Goal: Information Seeking & Learning: Learn about a topic

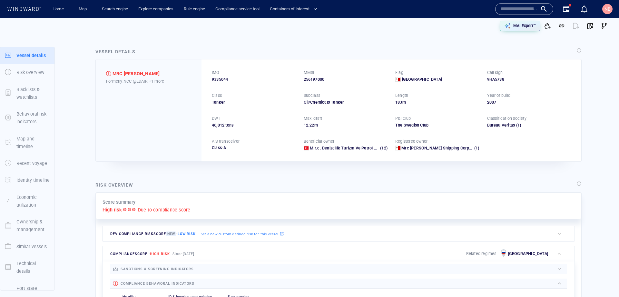
click at [510, 10] on input "text" at bounding box center [519, 9] width 37 height 10
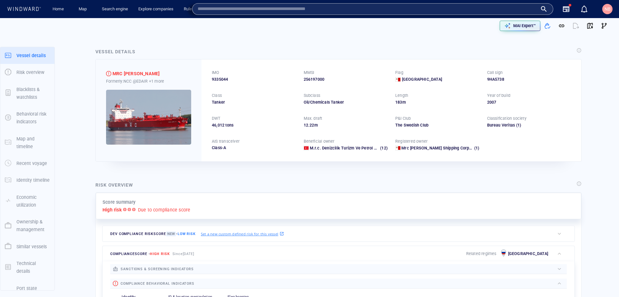
paste input "*******"
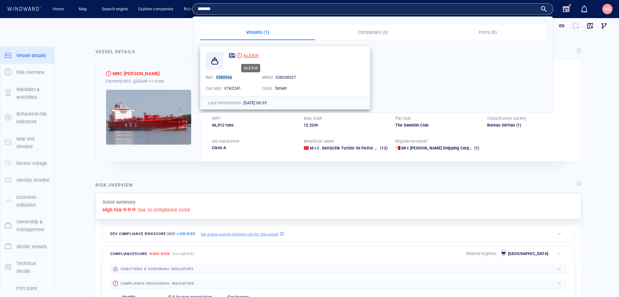
type input "*******"
click at [245, 54] on span "ALEXIA" at bounding box center [250, 55] width 15 height 5
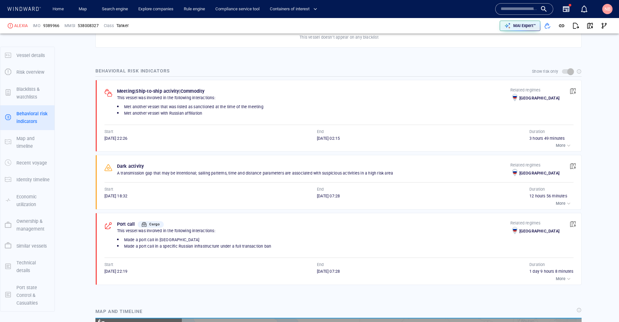
scroll to position [400, 0]
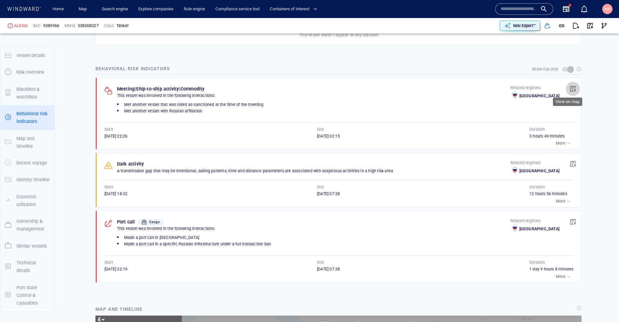
click at [570, 88] on span "button" at bounding box center [573, 89] width 6 height 6
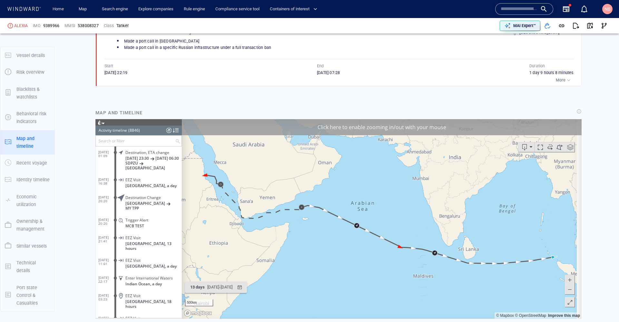
scroll to position [155599, 0]
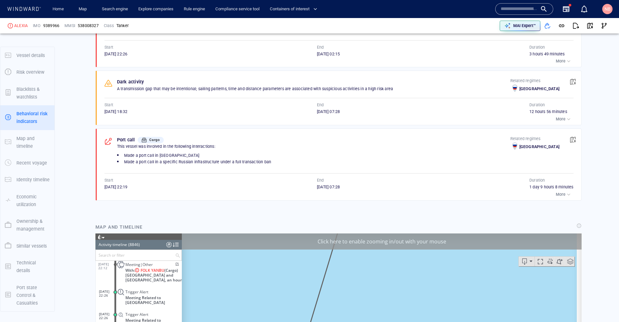
scroll to position [430, 0]
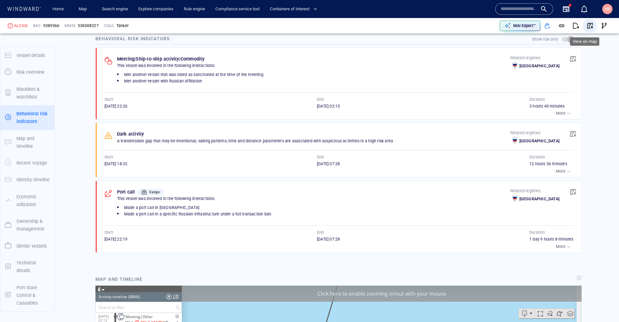
click at [587, 25] on span "button" at bounding box center [590, 26] width 6 height 6
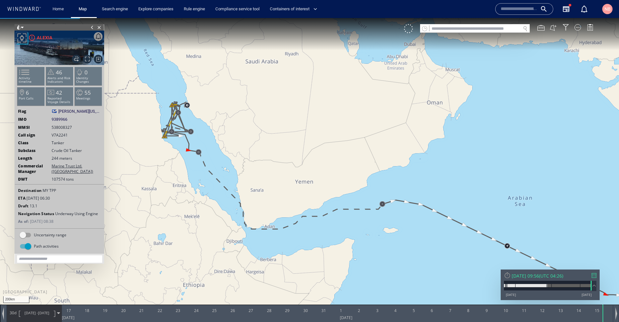
drag, startPoint x: 204, startPoint y: 138, endPoint x: 243, endPoint y: 140, distance: 39.0
click at [243, 140] on canvas "Map" at bounding box center [309, 167] width 619 height 298
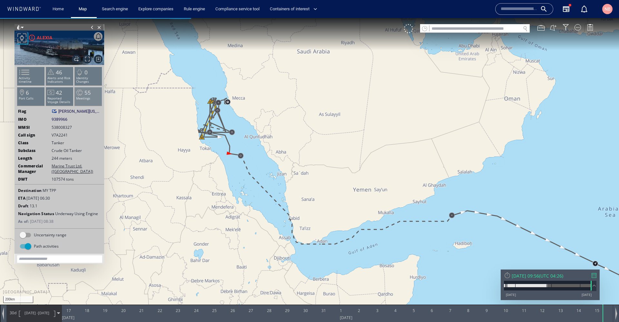
click at [91, 92] on li "55 Meetings" at bounding box center [88, 96] width 27 height 19
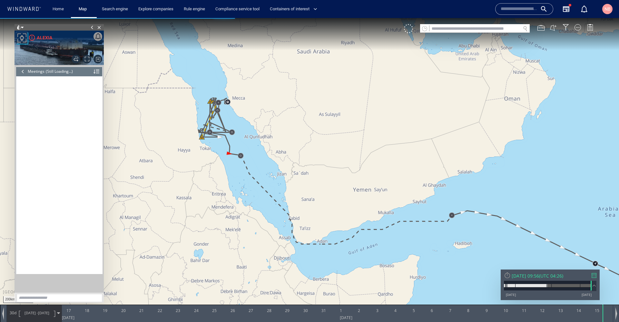
scroll to position [777, 0]
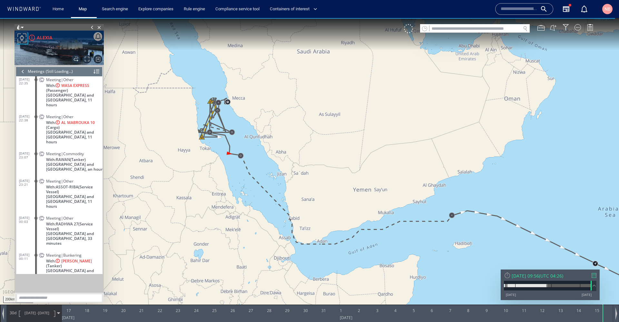
click at [596, 277] on div at bounding box center [593, 275] width 5 height 5
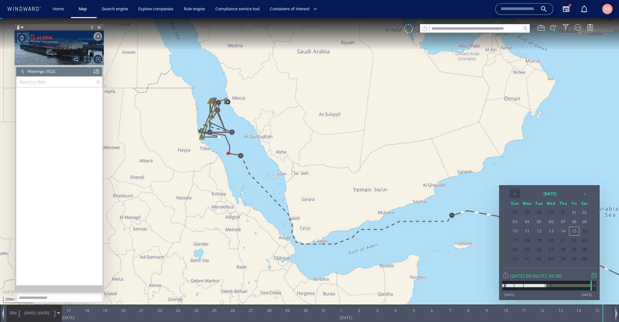
scroll to position [16147, 0]
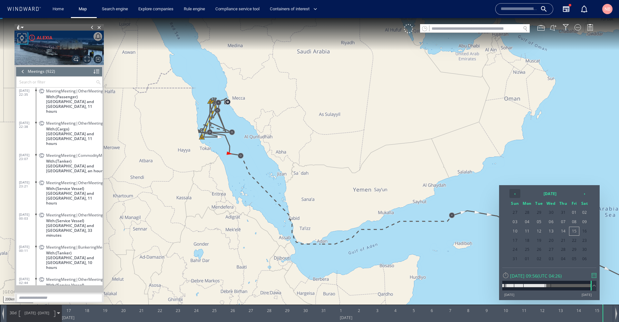
click at [510, 194] on th "‹" at bounding box center [514, 193] width 11 height 9
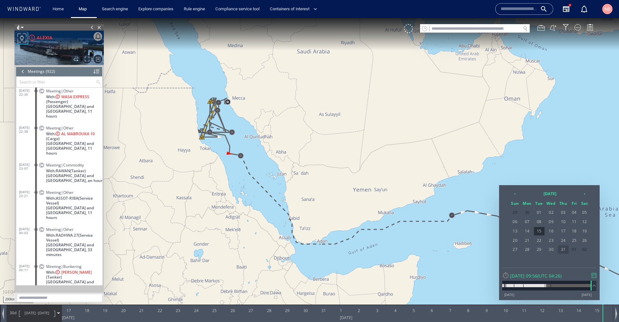
click at [562, 250] on span "31" at bounding box center [563, 250] width 11 height 8
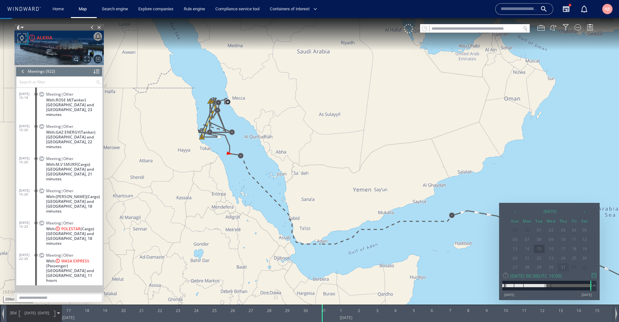
scroll to position [15902, 0]
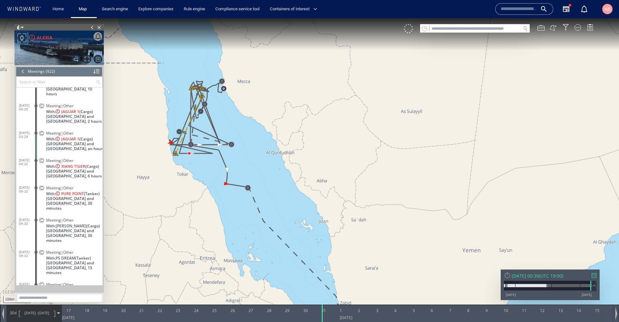
drag, startPoint x: 238, startPoint y: 117, endPoint x: 310, endPoint y: 120, distance: 71.9
click at [310, 120] on canvas "Map" at bounding box center [309, 167] width 619 height 298
